Goal: Transaction & Acquisition: Download file/media

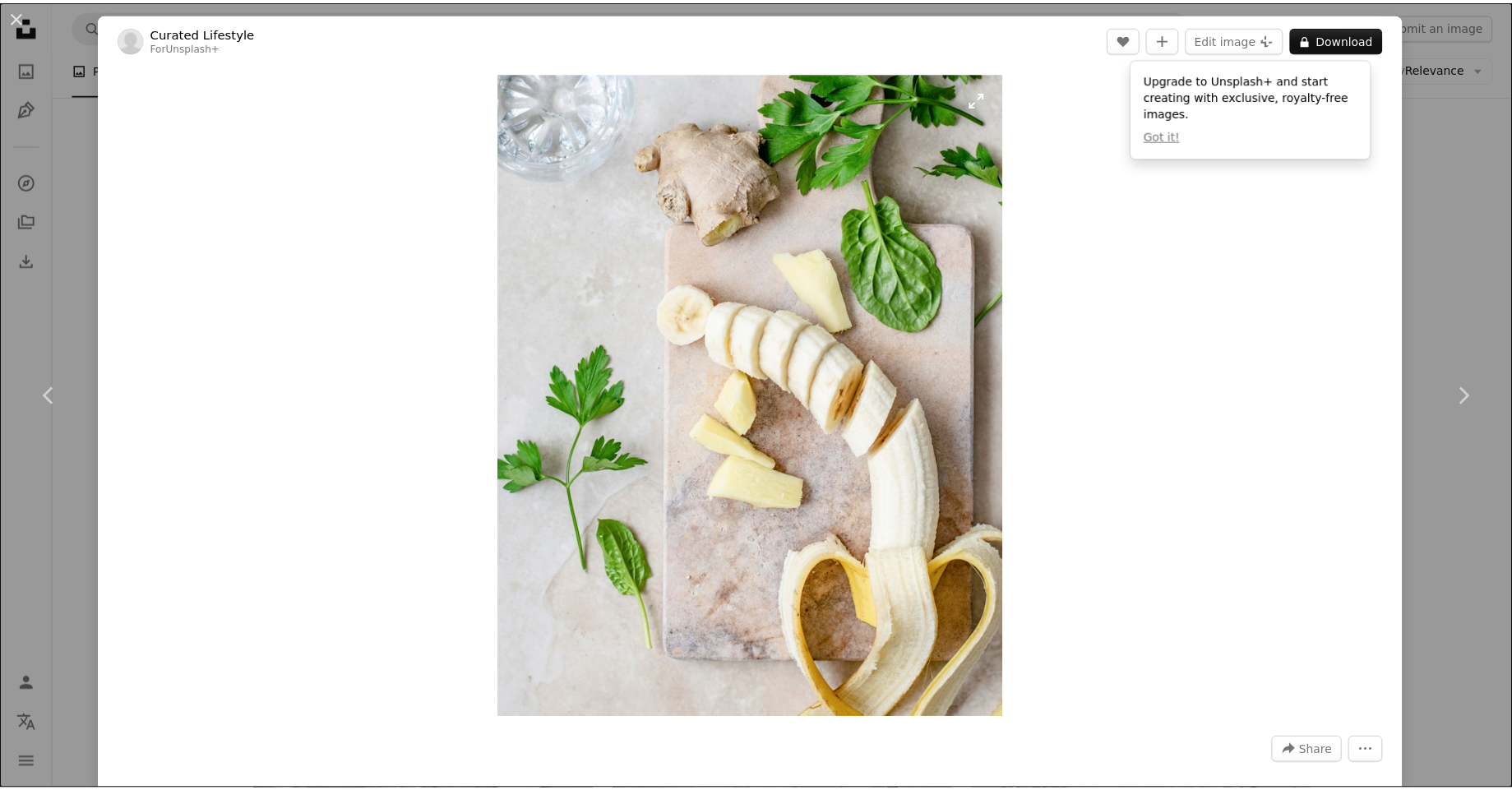
scroll to position [2466, 0]
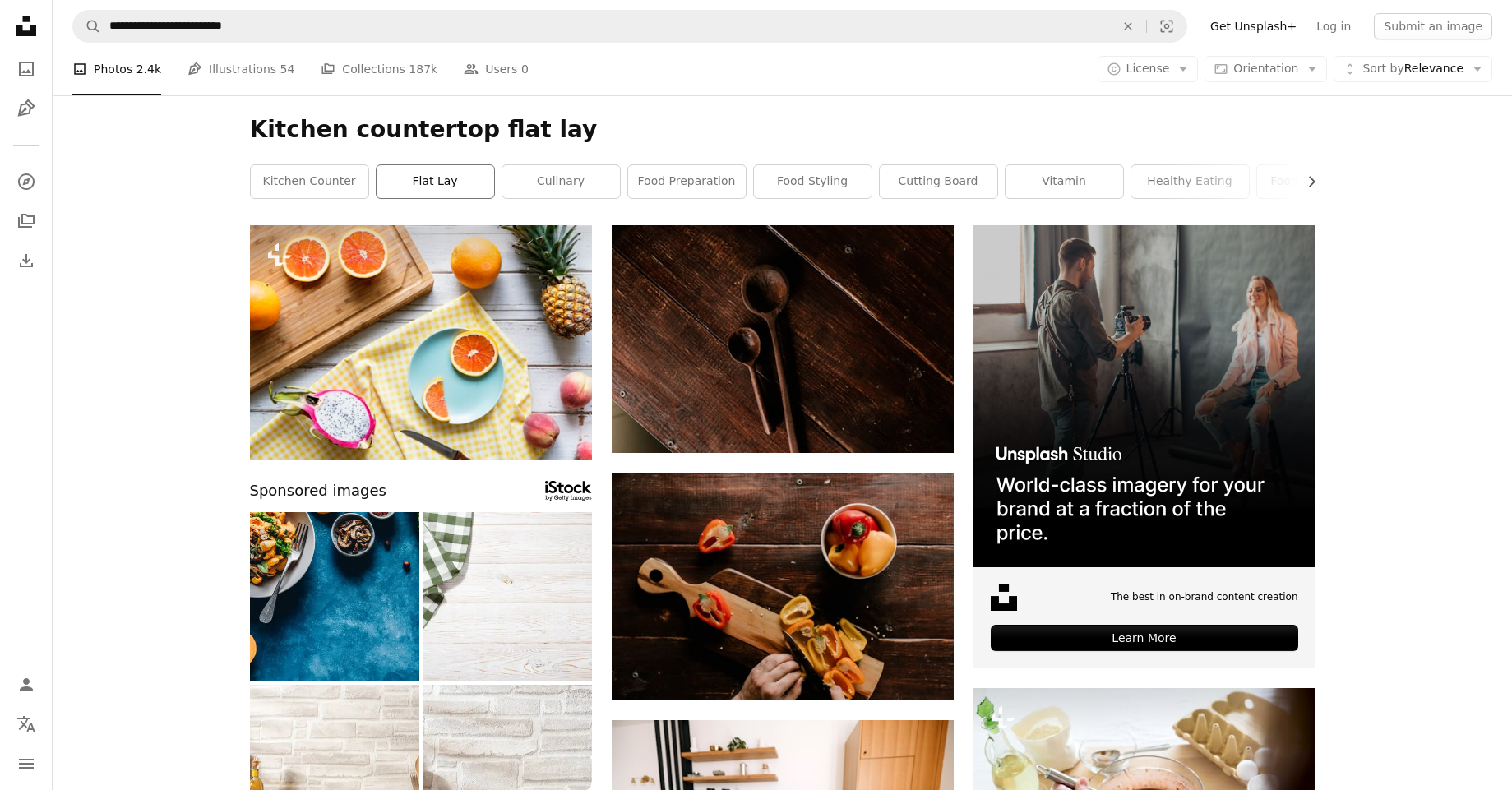
click at [399, 175] on link "flat lay" at bounding box center [435, 181] width 117 height 33
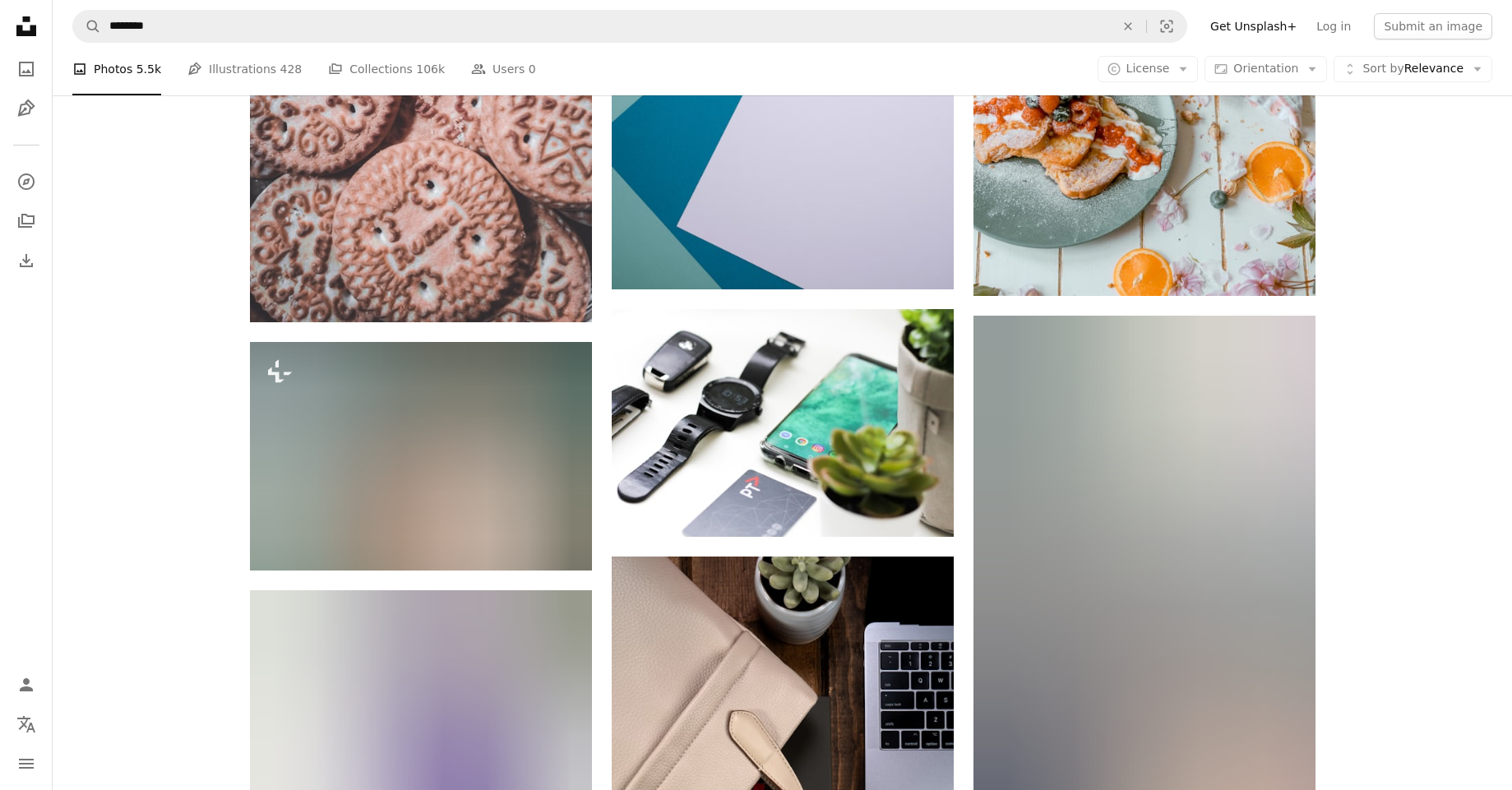
scroll to position [11932, 0]
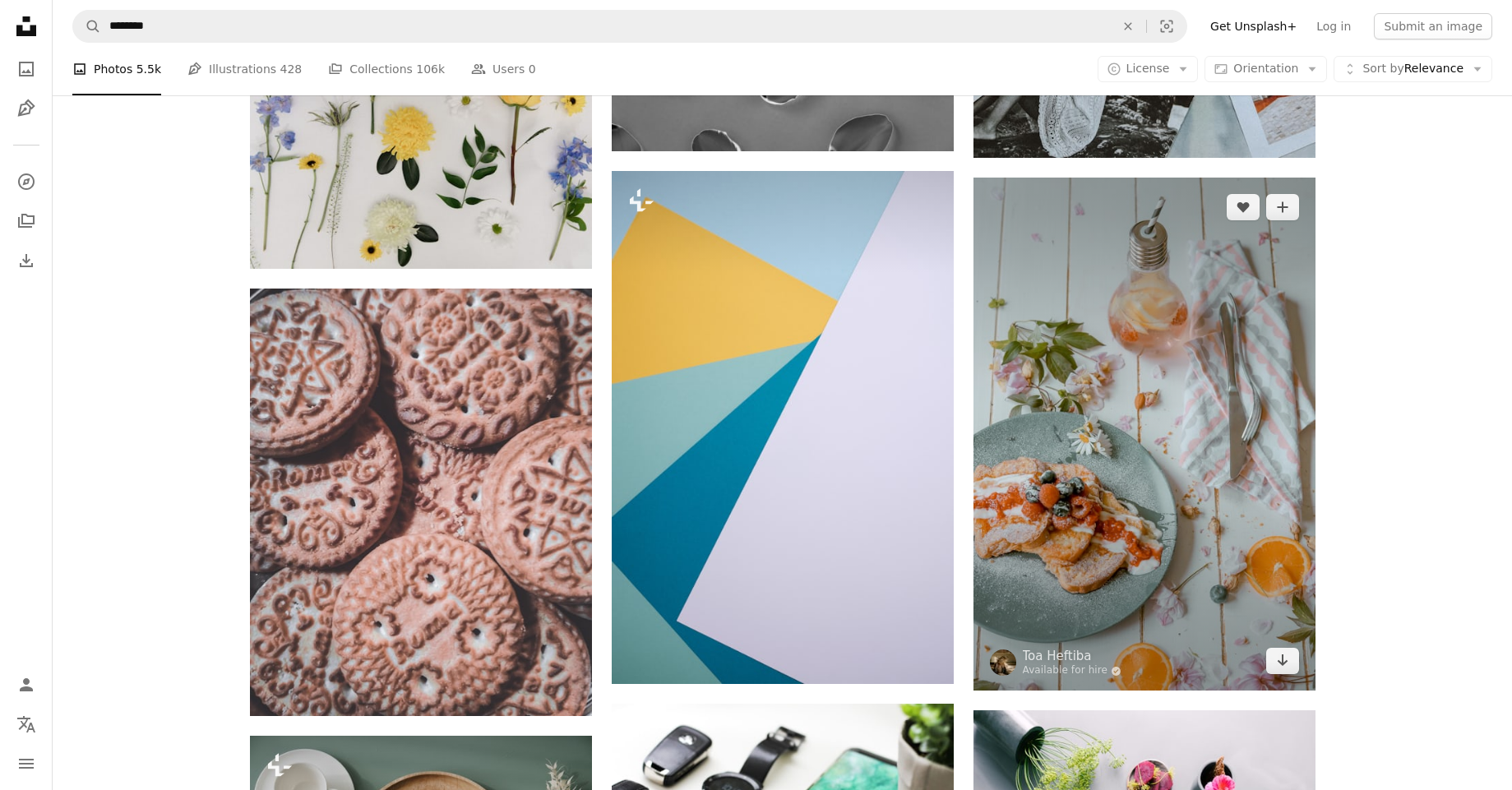
click at [1181, 363] on img at bounding box center [1144, 434] width 342 height 513
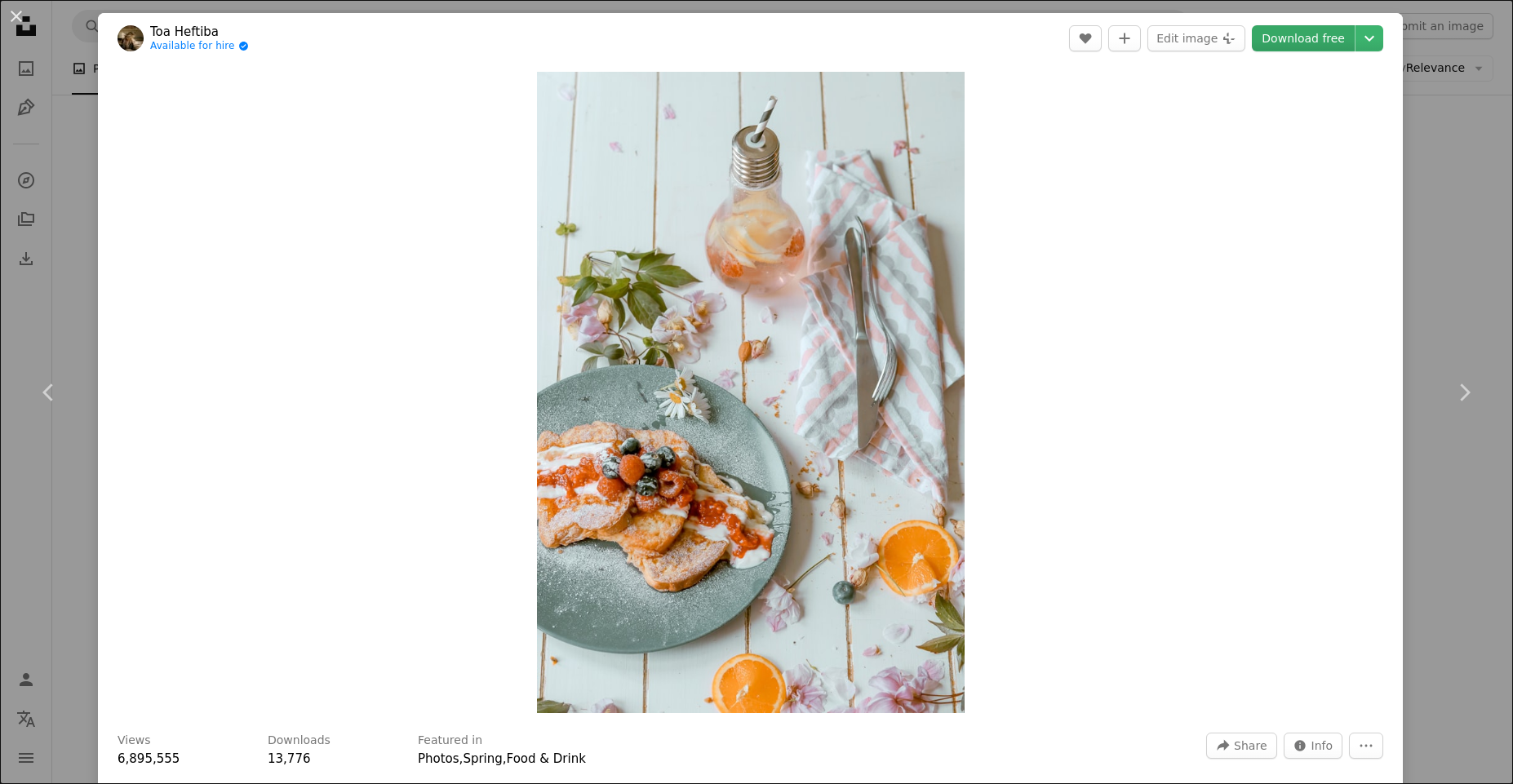
click at [1279, 38] on link "Download free" at bounding box center [1303, 38] width 103 height 26
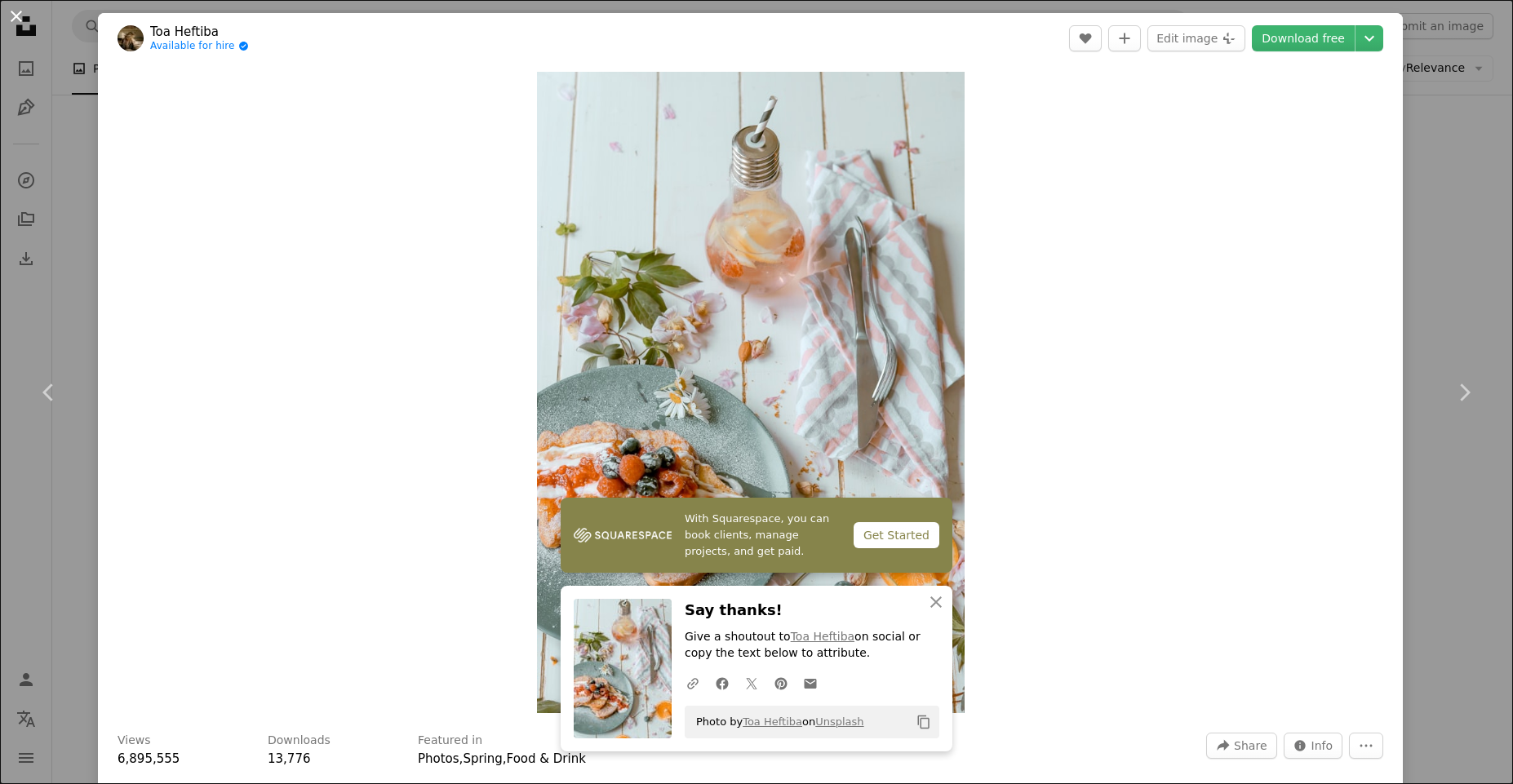
click at [19, 20] on button "An X shape" at bounding box center [16, 16] width 19 height 19
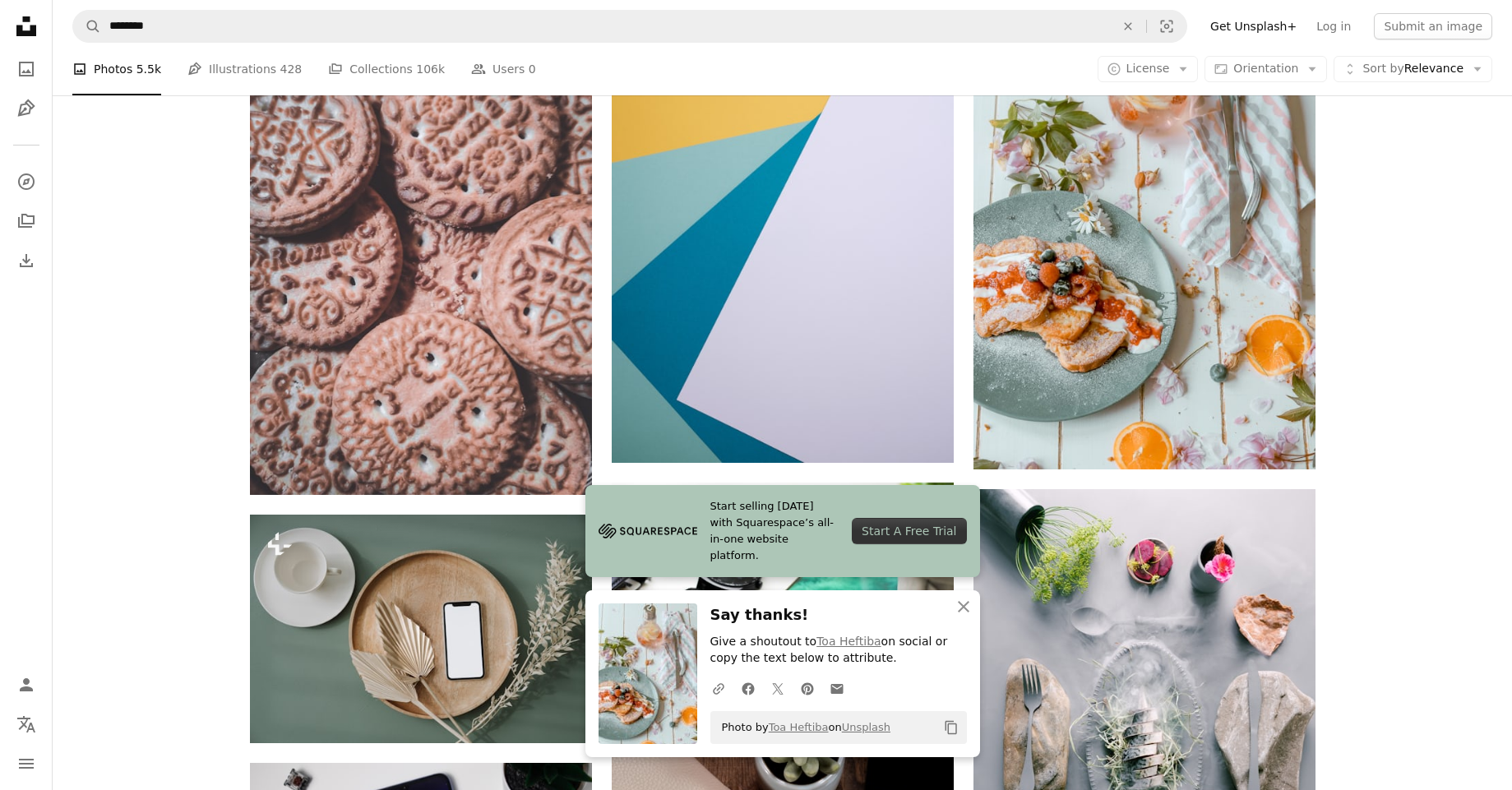
scroll to position [12327, 0]
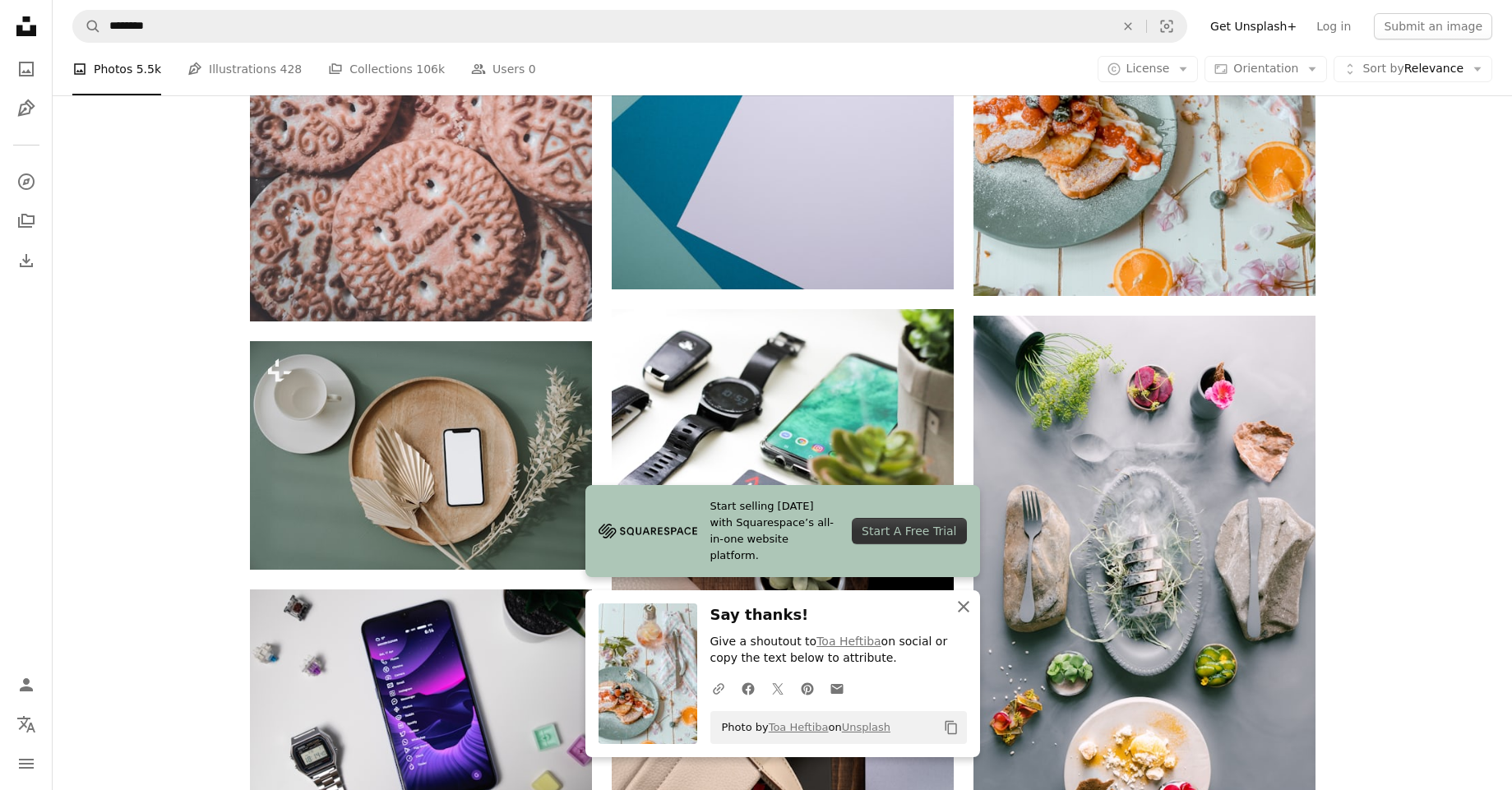
click at [963, 602] on icon "An X shape" at bounding box center [963, 606] width 20 height 20
